Goal: Communication & Community: Answer question/provide support

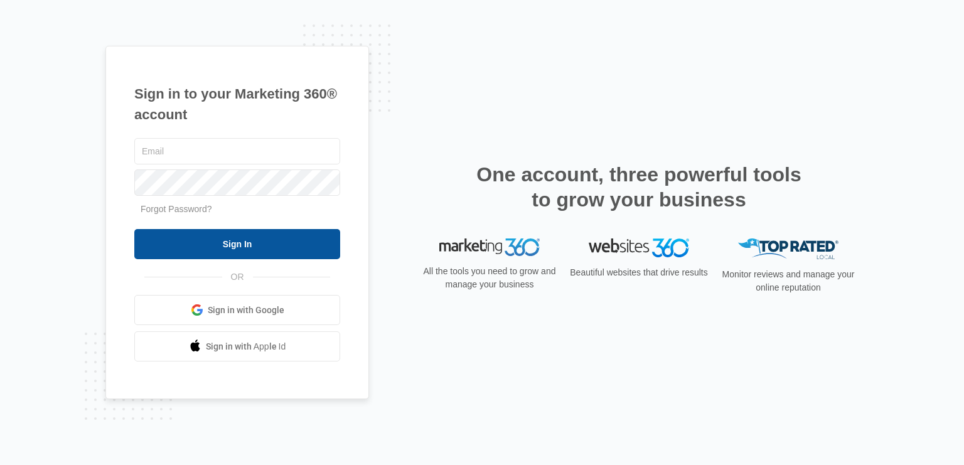
type input "[PERSON_NAME][EMAIL_ADDRESS][DOMAIN_NAME]"
click at [221, 243] on input "Sign In" at bounding box center [237, 244] width 206 height 30
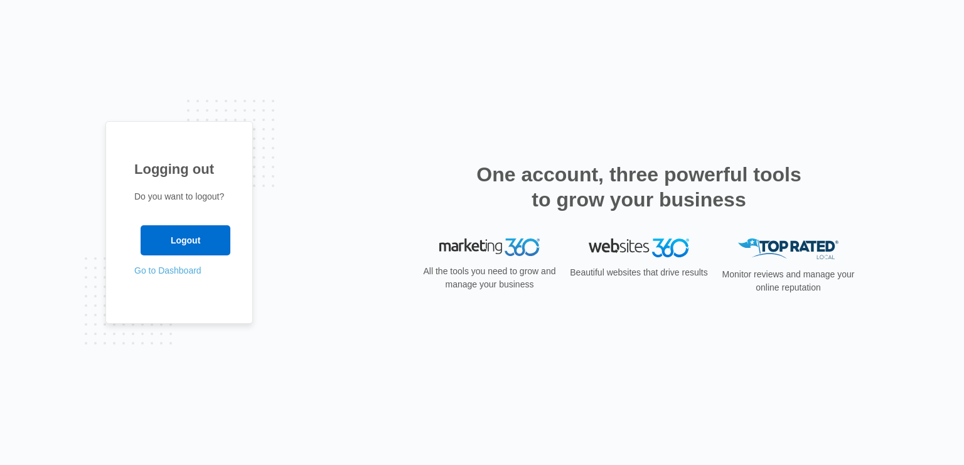
click at [154, 274] on link "Go to Dashboard" at bounding box center [167, 270] width 67 height 10
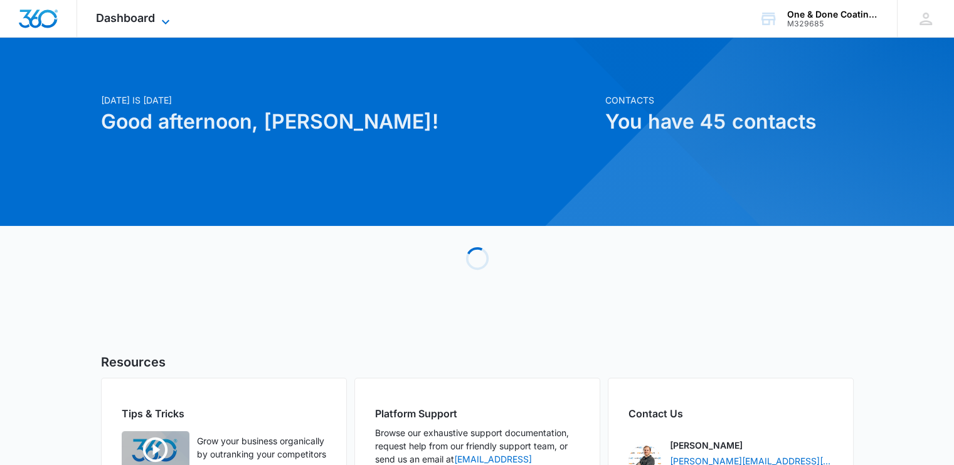
click at [168, 19] on icon at bounding box center [165, 21] width 15 height 15
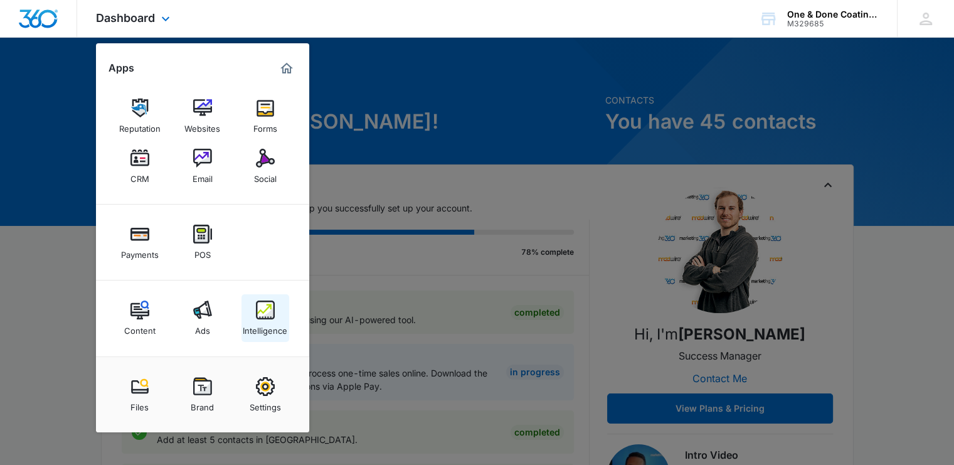
click at [268, 314] on img at bounding box center [265, 310] width 19 height 19
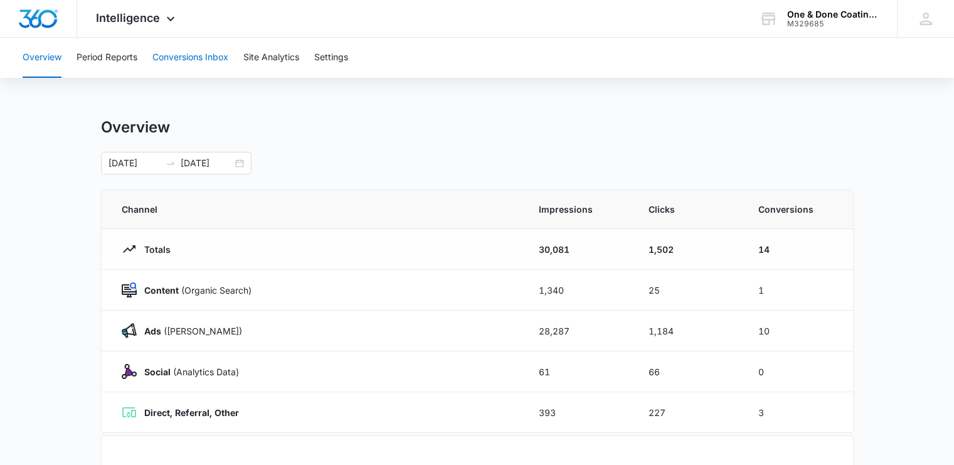
click at [194, 55] on button "Conversions Inbox" at bounding box center [190, 58] width 76 height 40
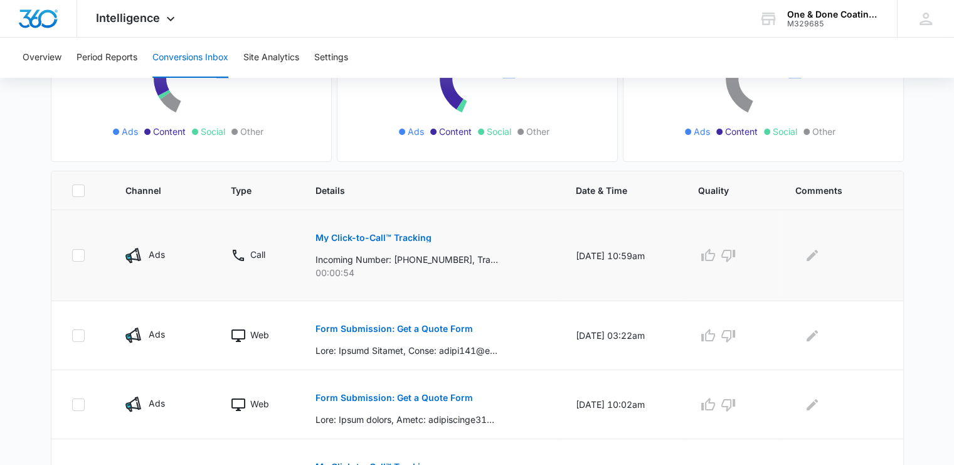
scroll to position [188, 0]
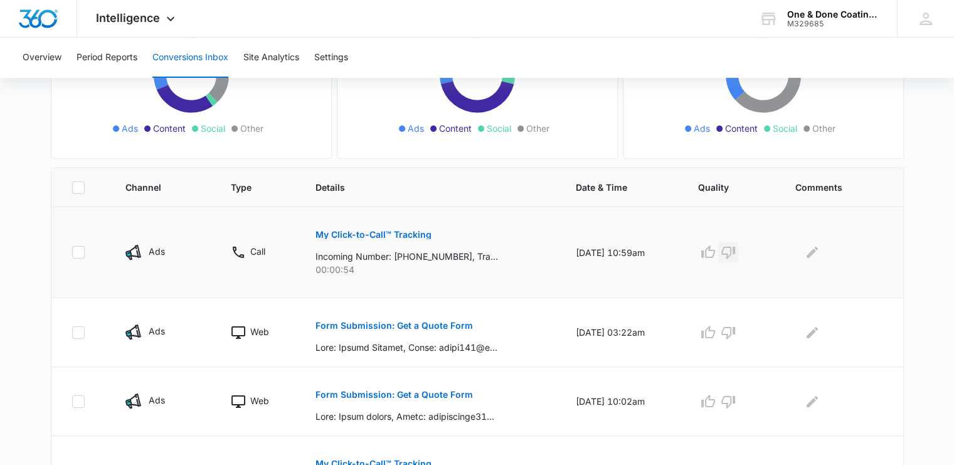
click at [744, 250] on div at bounding box center [731, 252] width 67 height 20
click at [736, 250] on icon "button" at bounding box center [728, 252] width 15 height 15
click at [818, 255] on icon "Edit Comments" at bounding box center [812, 252] width 15 height 15
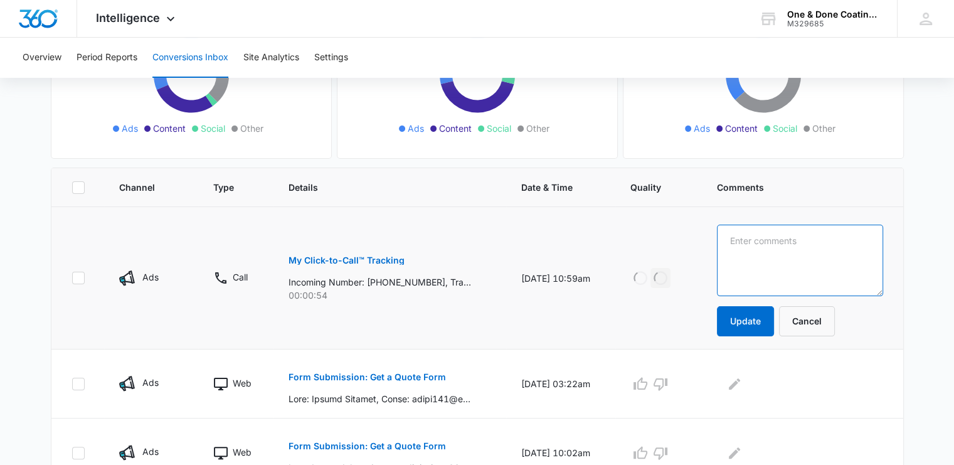
click at [768, 257] on textarea at bounding box center [800, 261] width 166 height 72
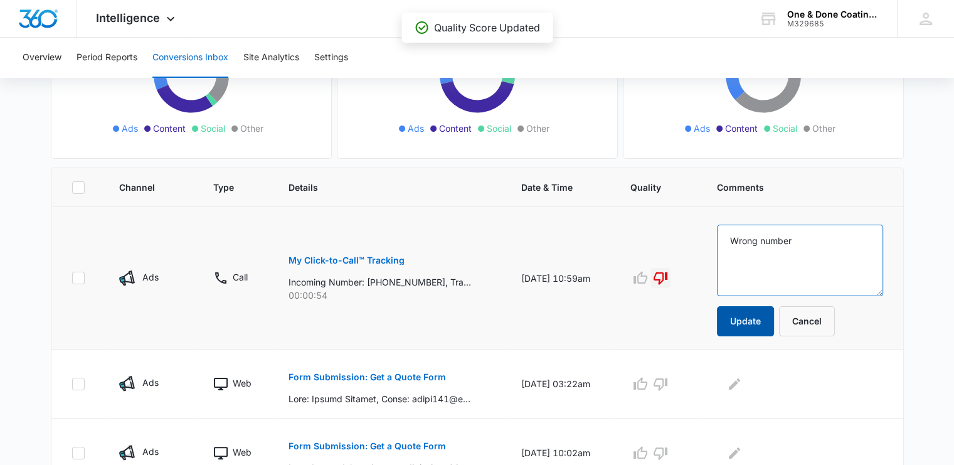
type textarea "Wrong number"
click at [761, 320] on button "Update" at bounding box center [745, 321] width 57 height 30
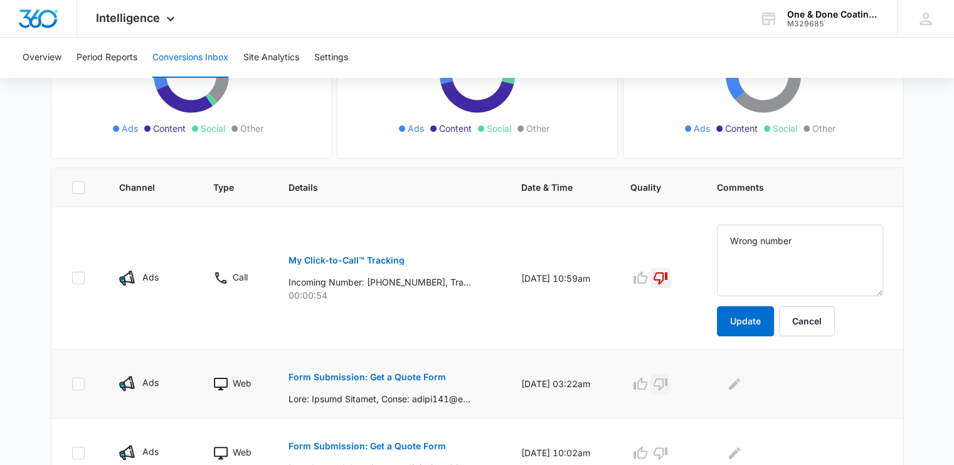
click at [668, 385] on icon "button" at bounding box center [660, 383] width 15 height 15
click at [742, 382] on icon "Edit Comments" at bounding box center [734, 383] width 15 height 15
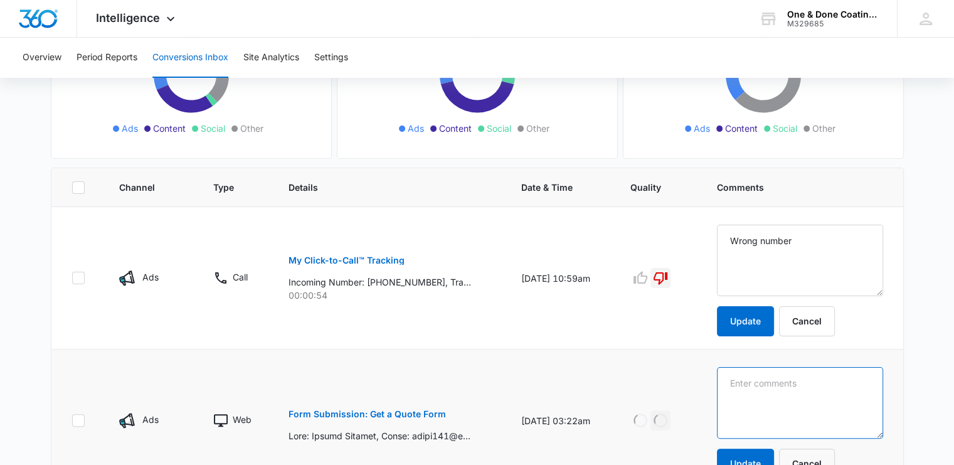
click at [750, 296] on textarea at bounding box center [800, 261] width 166 height 72
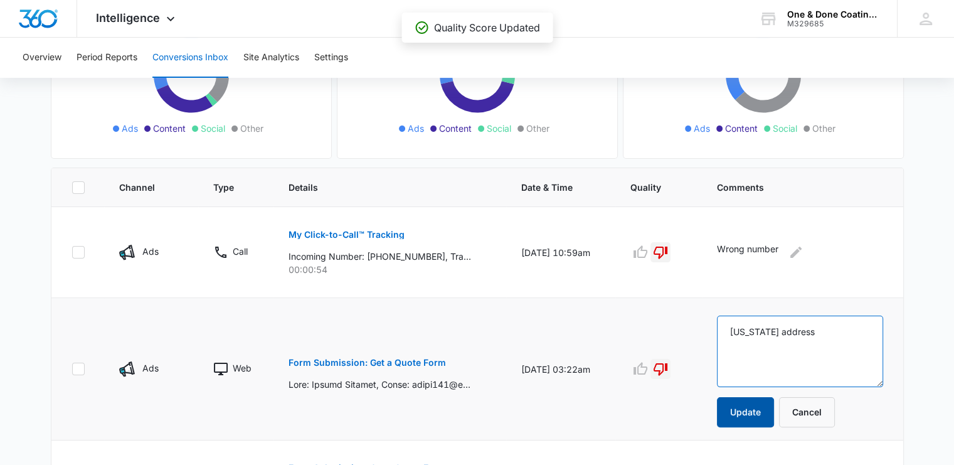
type textarea "[US_STATE] address"
click at [762, 412] on button "Update" at bounding box center [745, 412] width 57 height 30
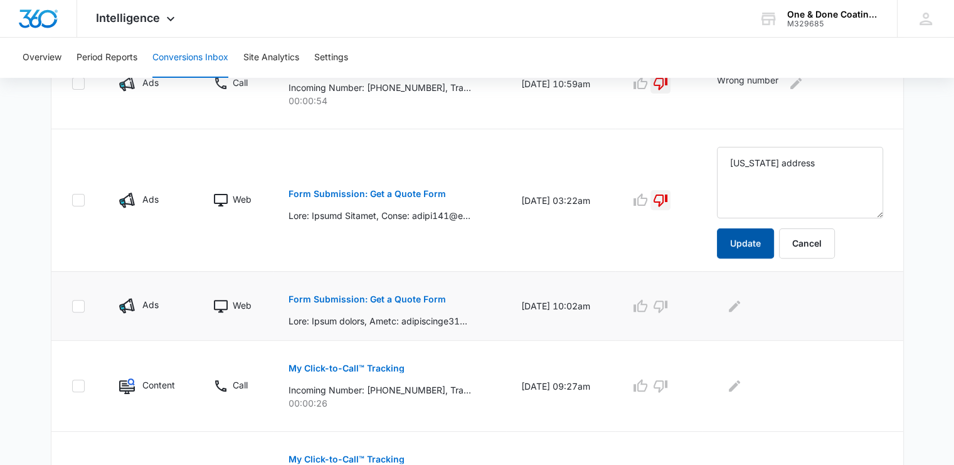
scroll to position [376, 0]
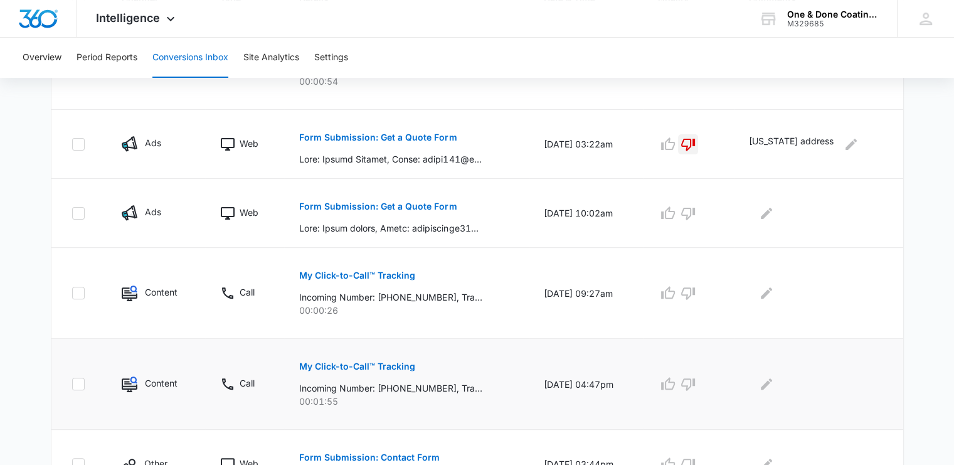
click at [338, 365] on p "My Click-to-Call™ Tracking" at bounding box center [357, 366] width 116 height 9
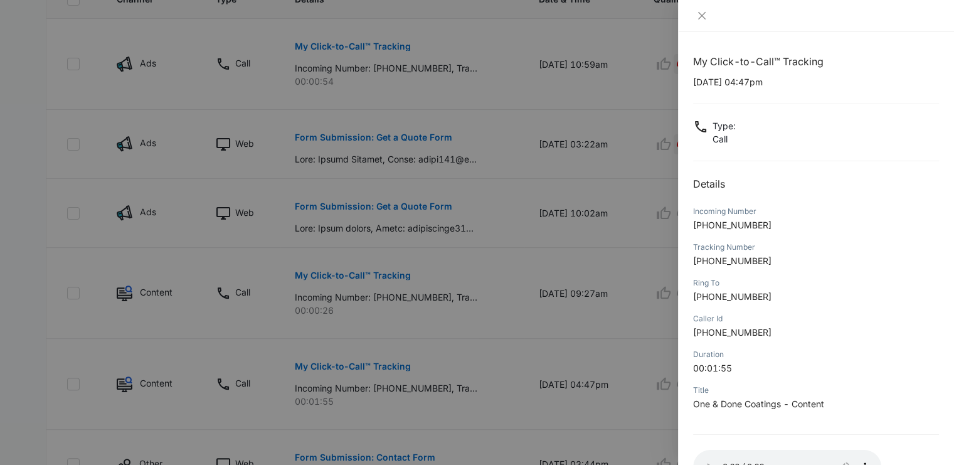
scroll to position [92, 0]
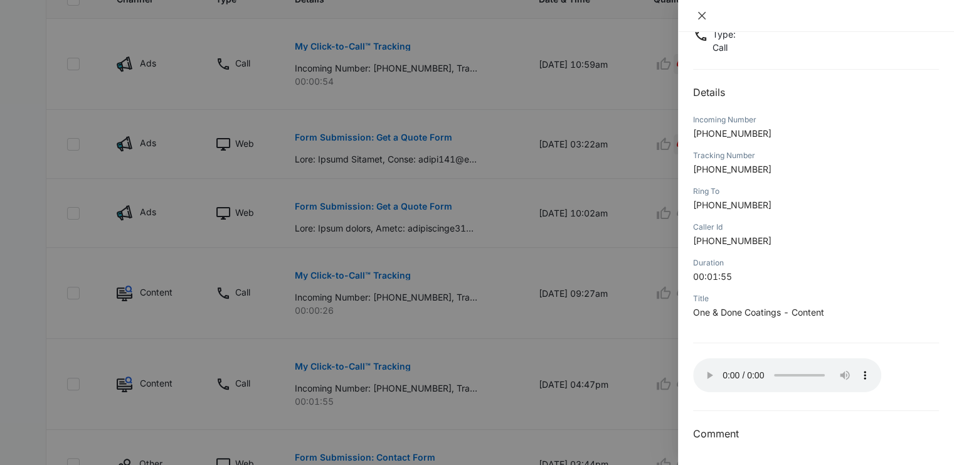
click at [706, 17] on button "Close" at bounding box center [702, 15] width 18 height 11
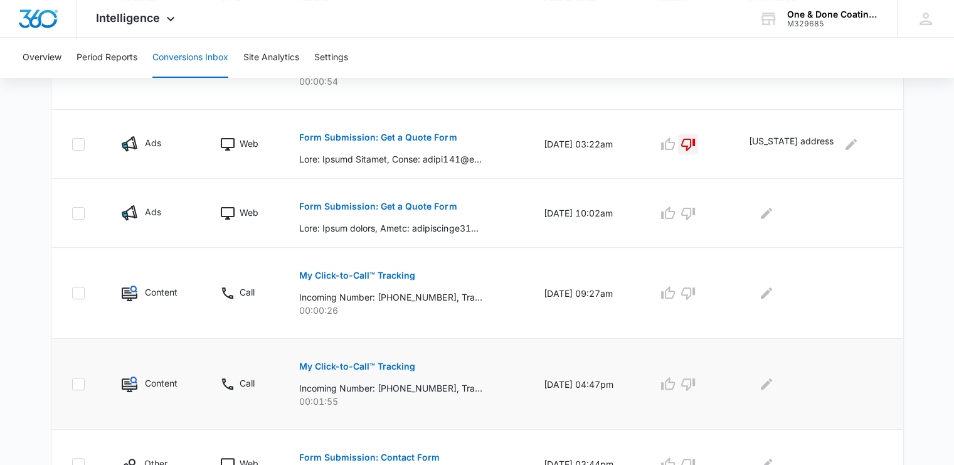
click at [718, 385] on div at bounding box center [688, 384] width 61 height 20
click at [696, 383] on icon "button" at bounding box center [688, 383] width 15 height 15
click at [774, 387] on icon "Edit Comments" at bounding box center [766, 383] width 15 height 15
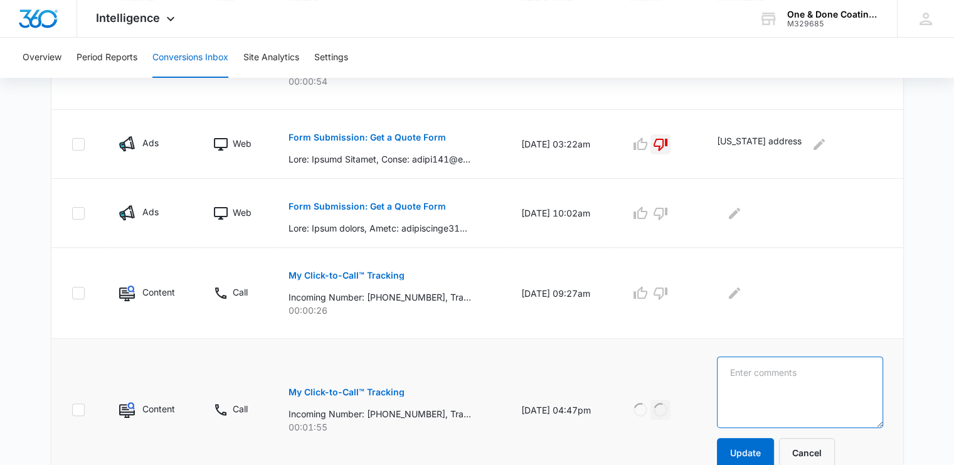
drag, startPoint x: 789, startPoint y: 381, endPoint x: 791, endPoint y: 374, distance: 7.6
click at [789, 381] on textarea at bounding box center [800, 392] width 166 height 72
type textarea "Marketing advertisement"
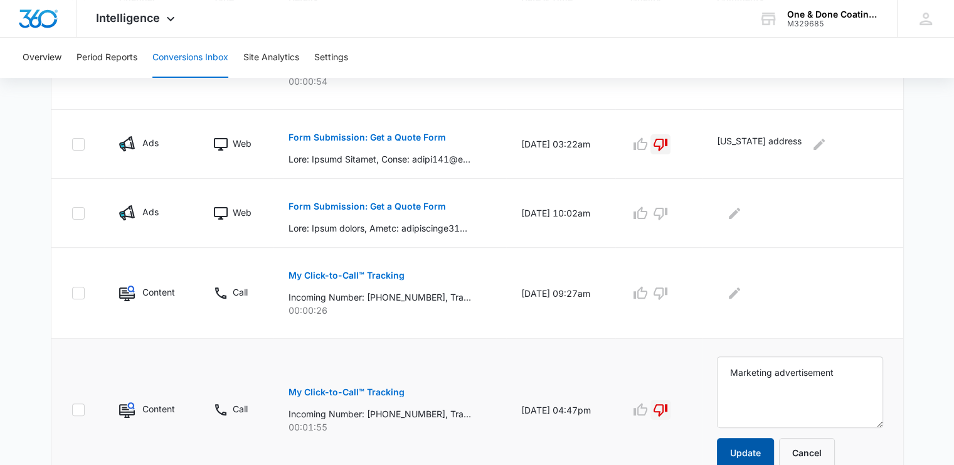
click at [768, 452] on button "Update" at bounding box center [745, 453] width 57 height 30
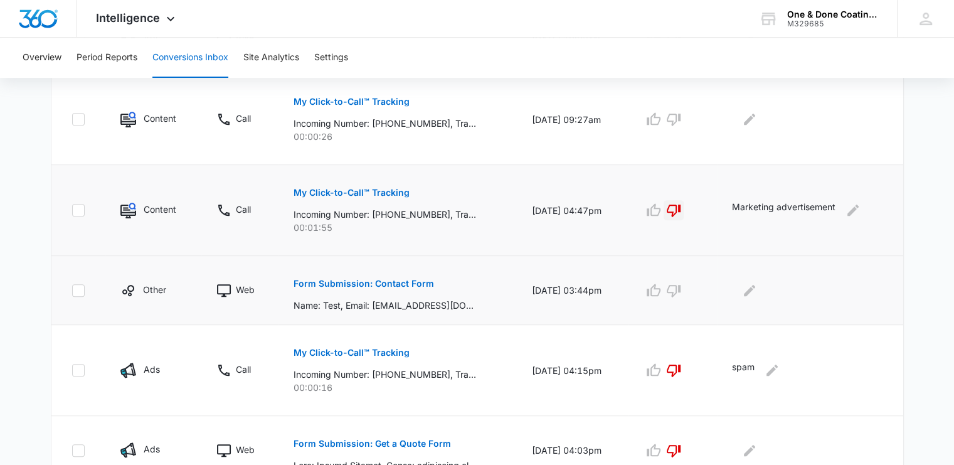
scroll to position [565, 0]
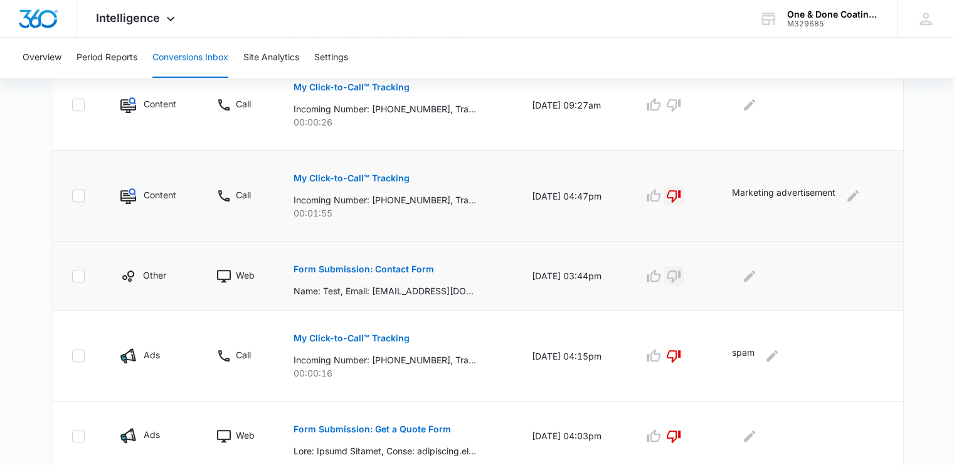
click at [680, 278] on icon "button" at bounding box center [674, 276] width 14 height 13
